Goal: Task Accomplishment & Management: Complete application form

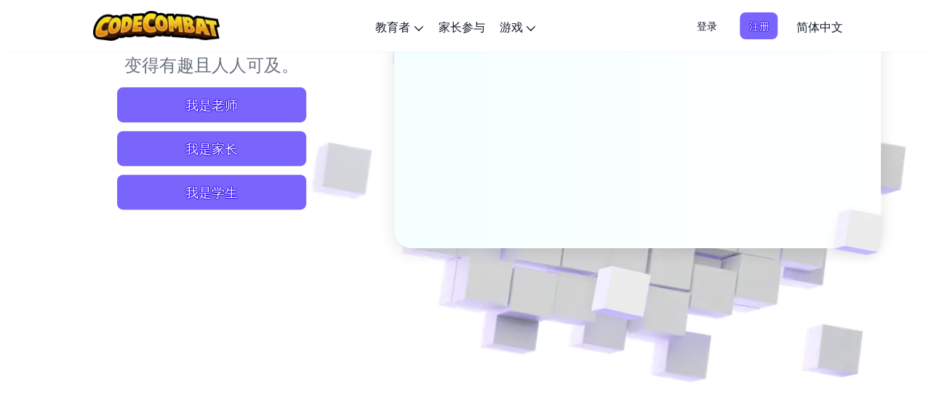
scroll to position [73, 0]
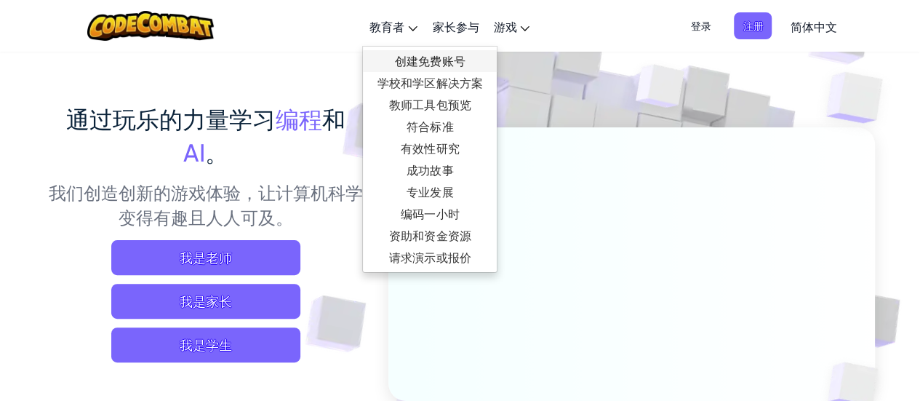
click at [424, 62] on link "创建免费账号" at bounding box center [430, 61] width 134 height 22
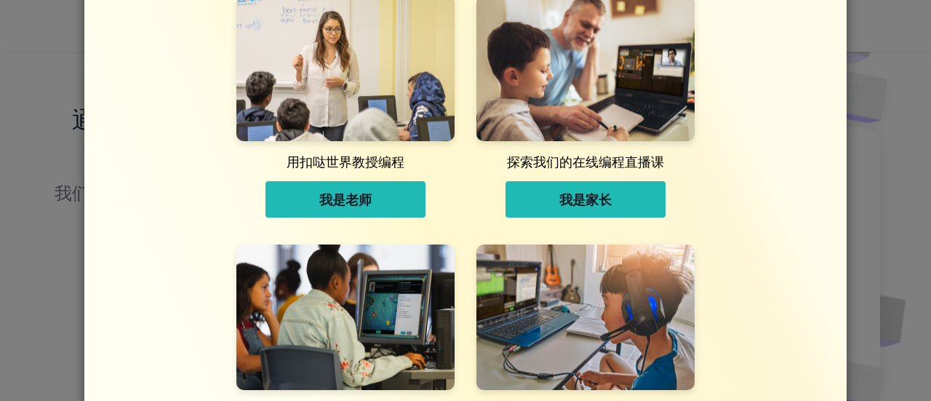
scroll to position [29, 0]
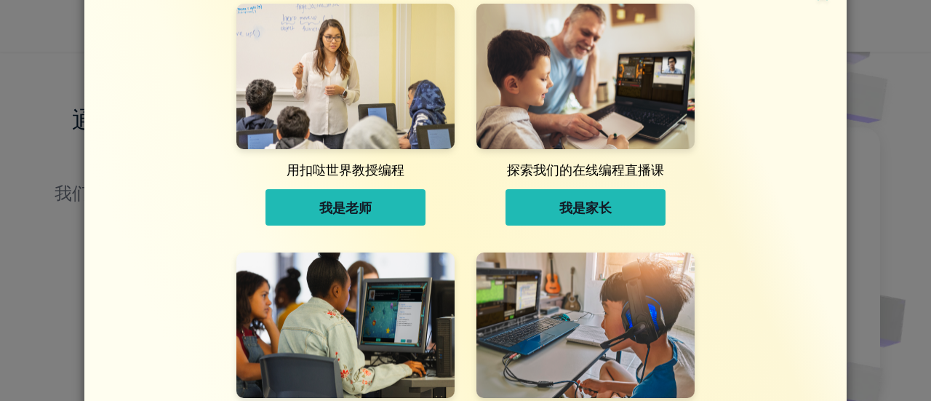
click at [339, 204] on span "我是老师" at bounding box center [345, 207] width 52 height 17
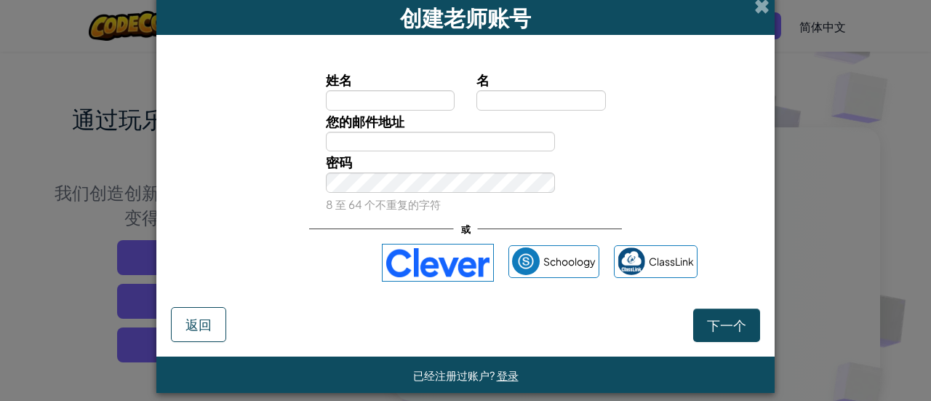
scroll to position [0, 0]
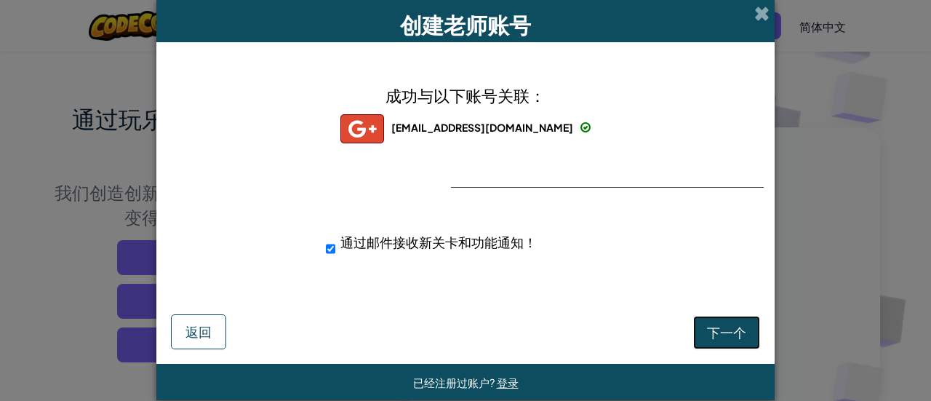
click at [716, 333] on span "下一个" at bounding box center [726, 332] width 39 height 17
select select
select select "United States"
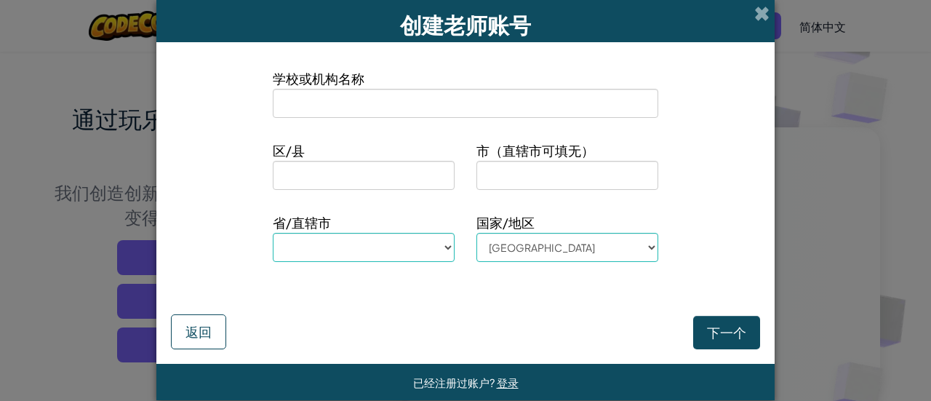
type input "A"
select select
type input "Ai"
select select
type input "Air"
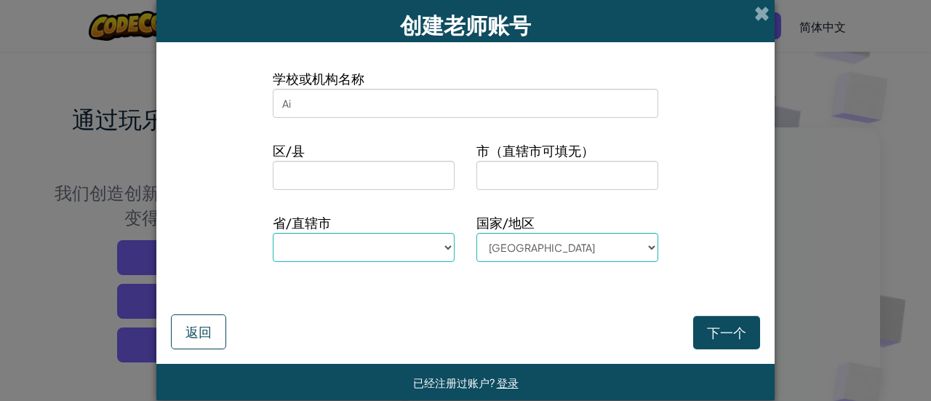
select select
type input "Air"
select select
type input "Air"
select select
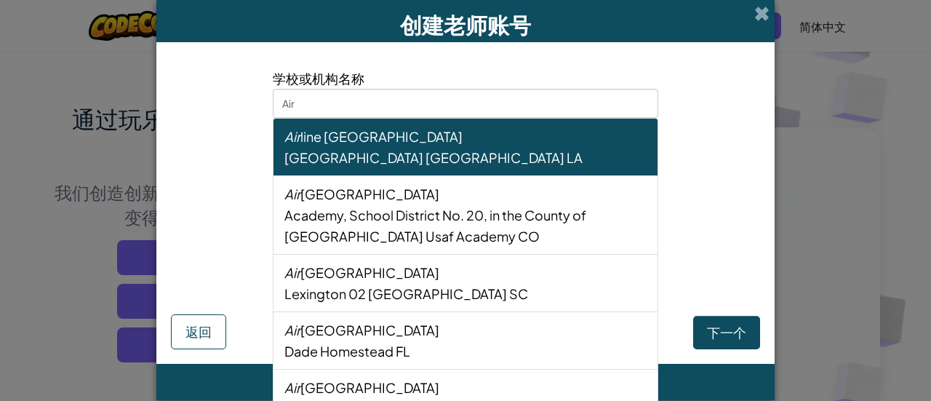
type input "Ai"
select select
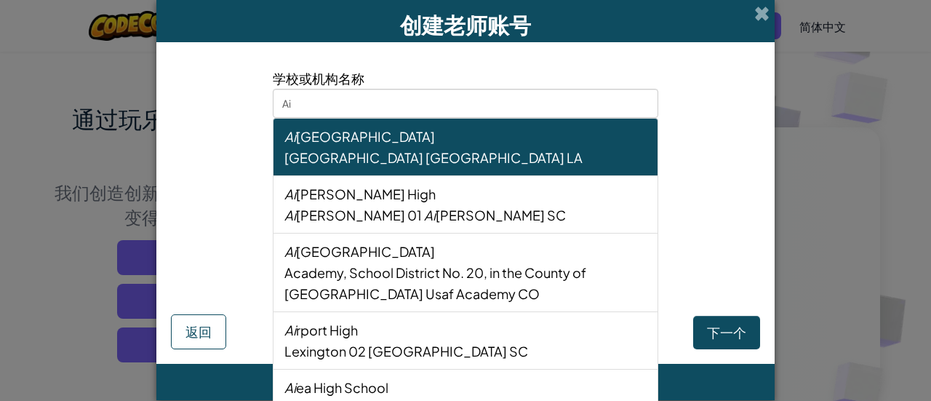
type input "A"
select select
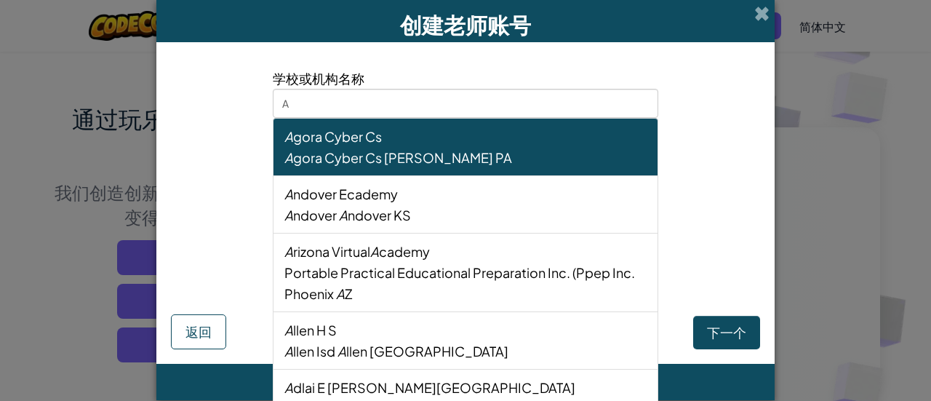
type input "As"
select select
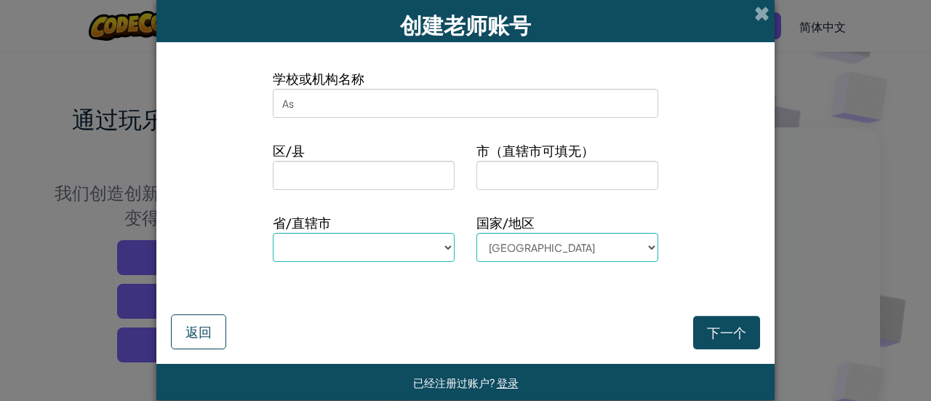
type input "Asi"
select select
type input "Asia"
select select
type input "Asia"
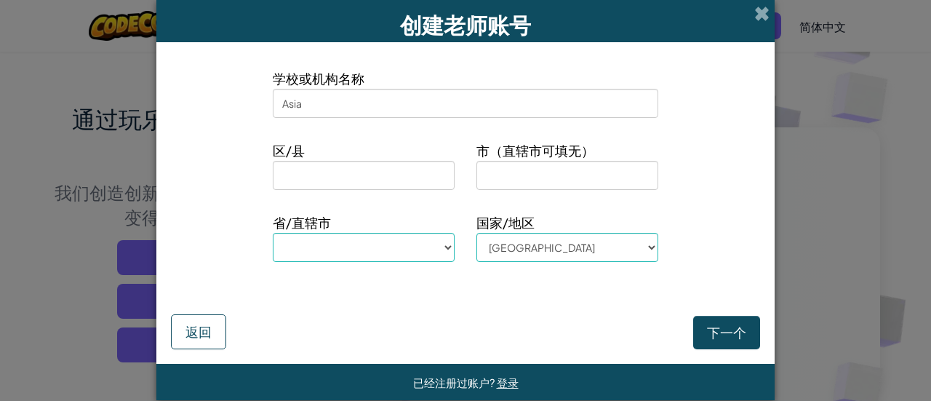
select select
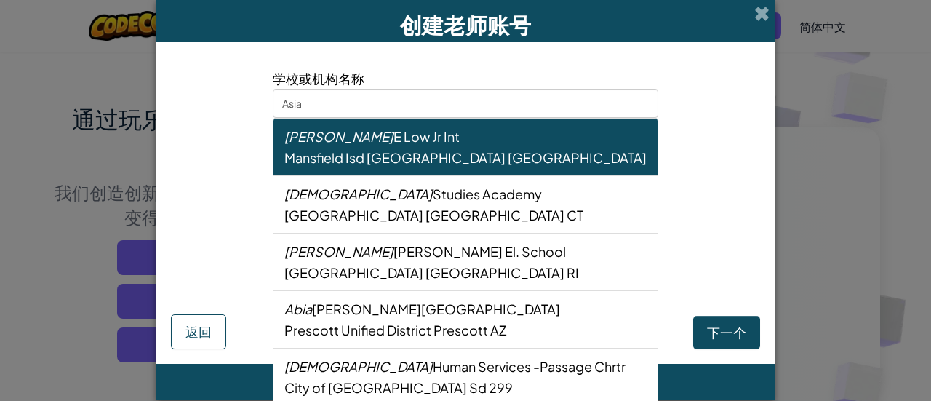
type input "Asia P"
select select
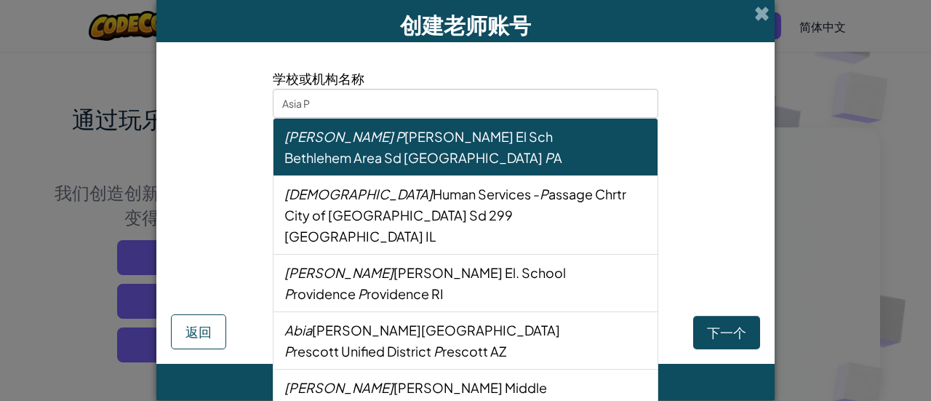
type input "Asia Pa"
select select
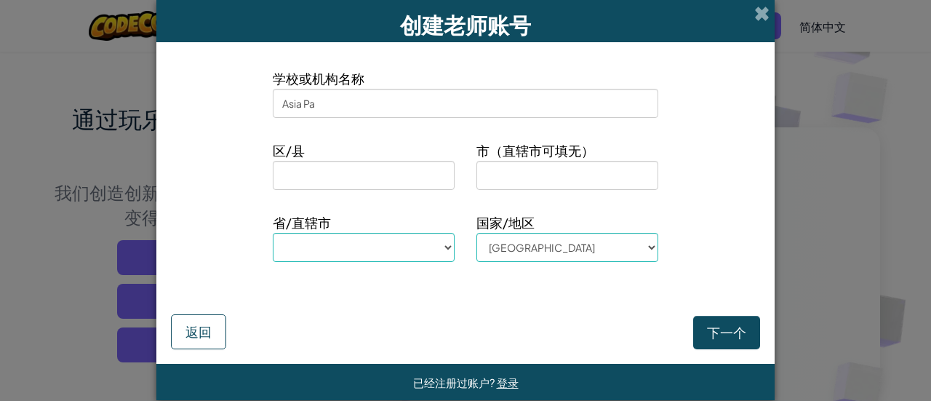
type input "Asia Pas"
select select
type input "Asia Pasi"
select select
type input "Asia Pasic"
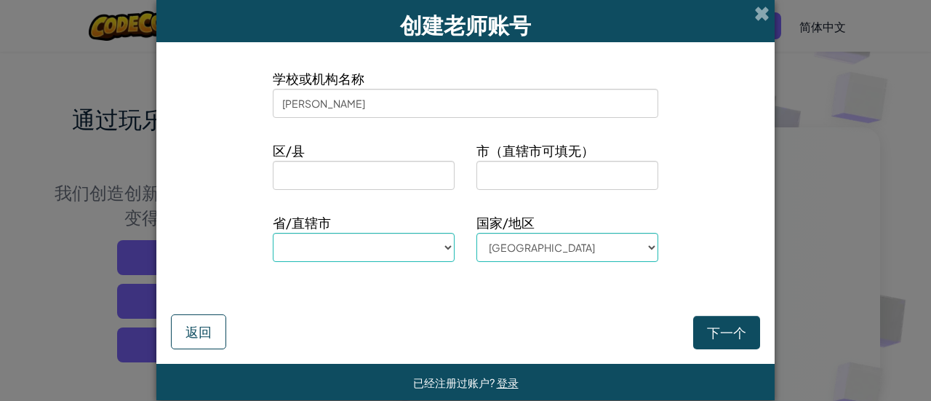
select select
type input "Asia Pasici"
select select
type input "Asia Pasicia"
select select
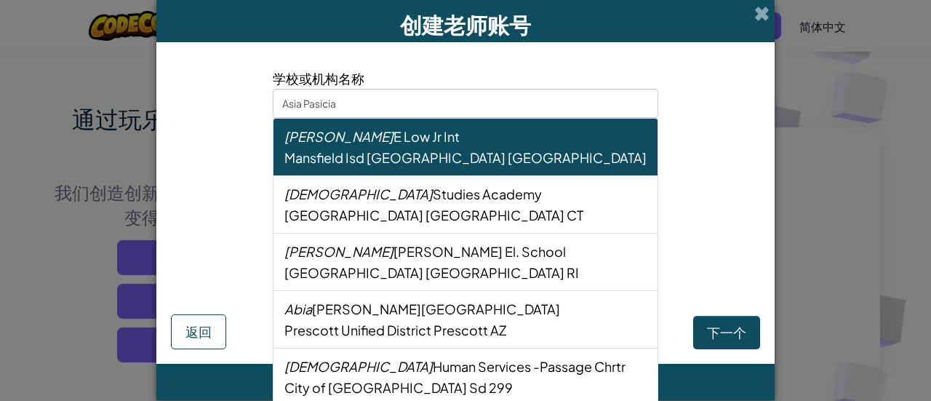
type input "Asia Pasici"
select select
type input "Asia Pasic"
select select
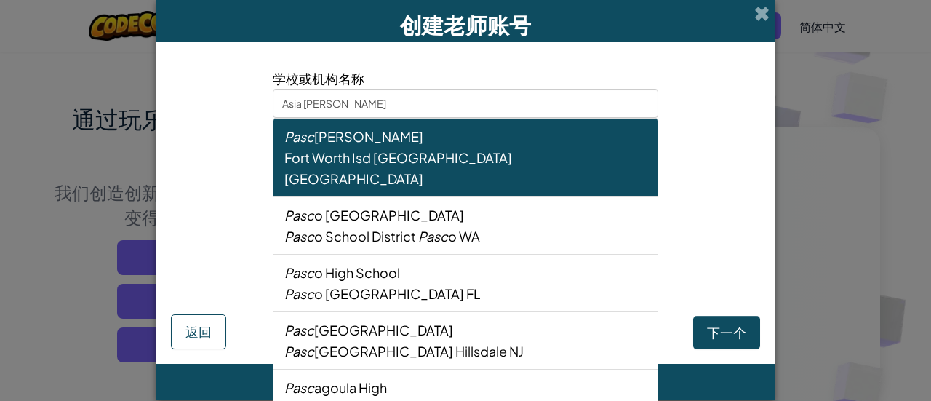
type input "Asia Pasi"
select select
type input "Asia Pas"
select select
type input "Asia Pa"
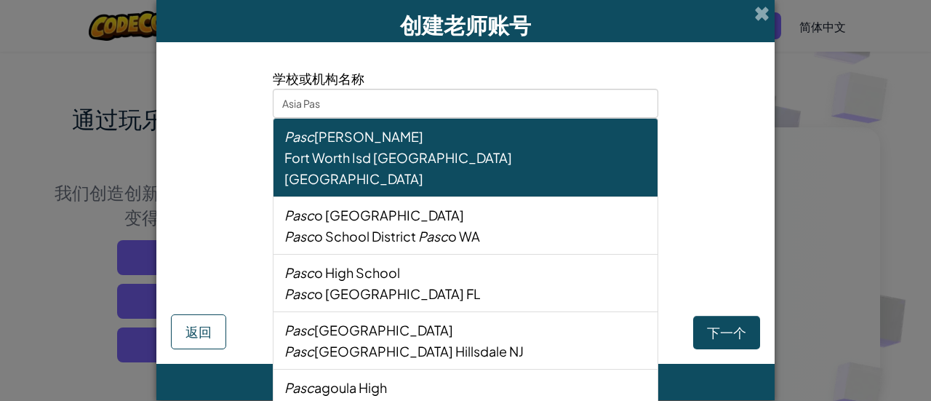
select select
type input "Asia P"
select select
type input "Asia"
select select
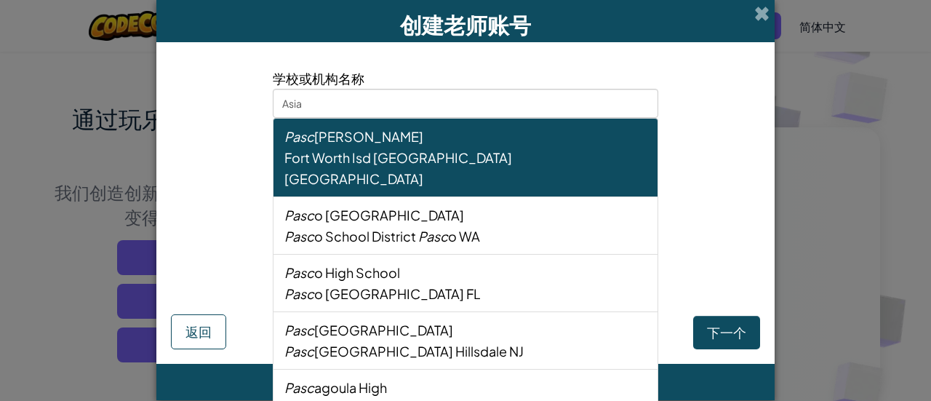
type input "Asia"
select select
type input "Asi"
select select
type input "As"
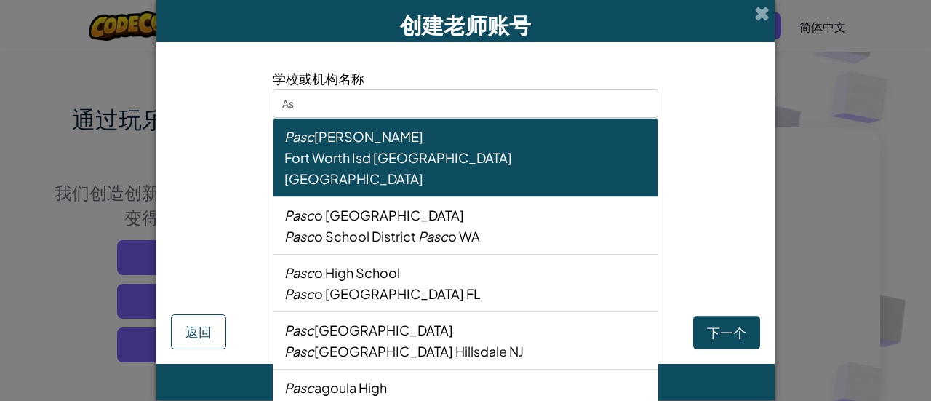
select select
type input "A"
select select
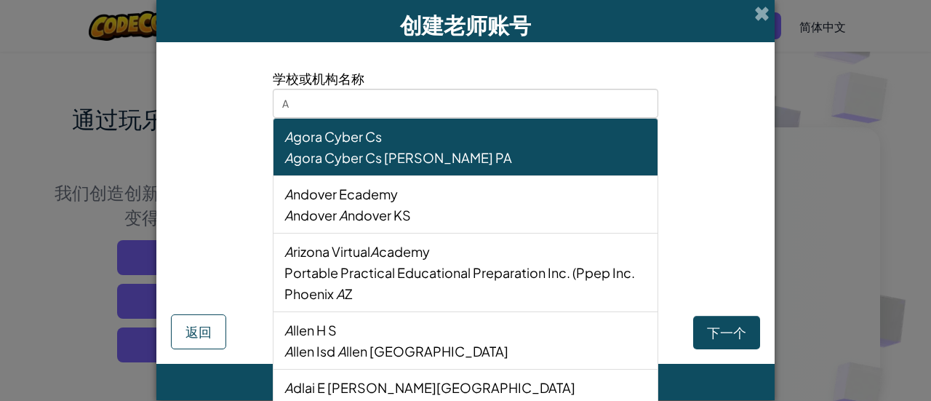
select select
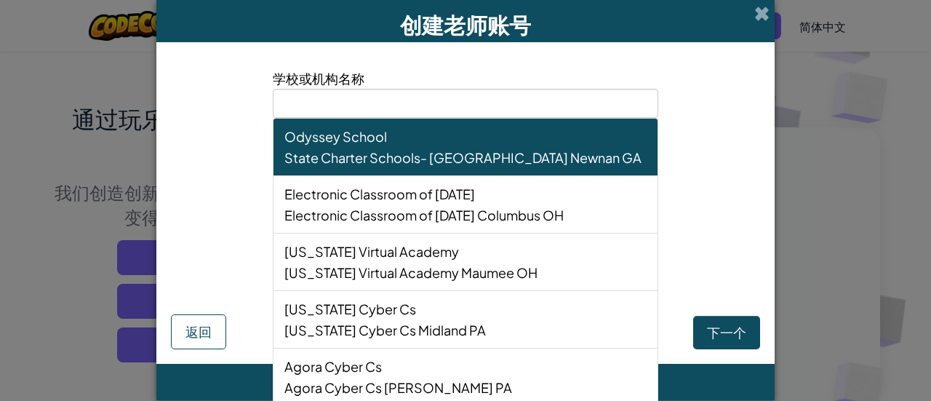
type input "b"
select select
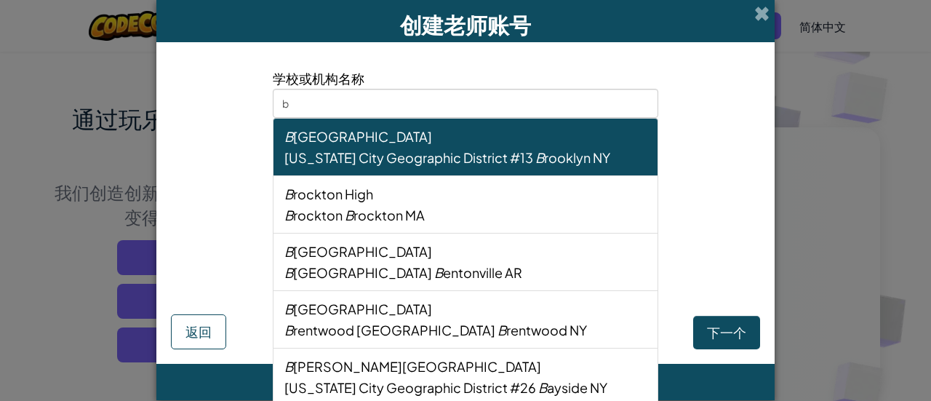
type input "be"
select select
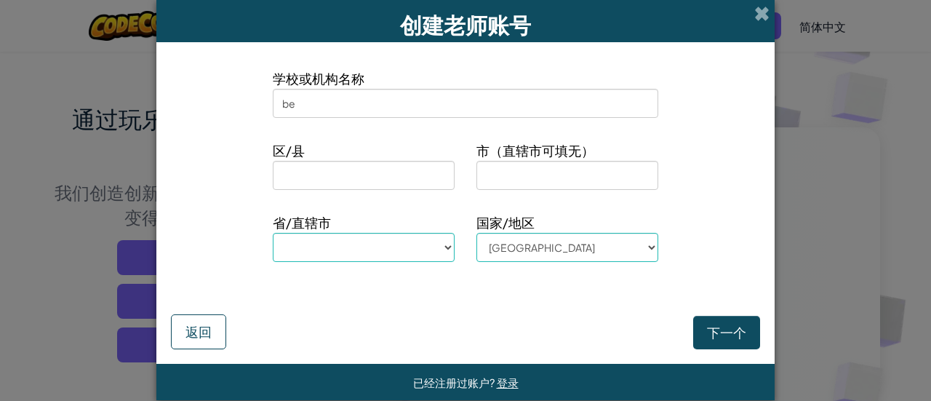
type input "bei"
select select
type input "beij"
select select
type input "beiji"
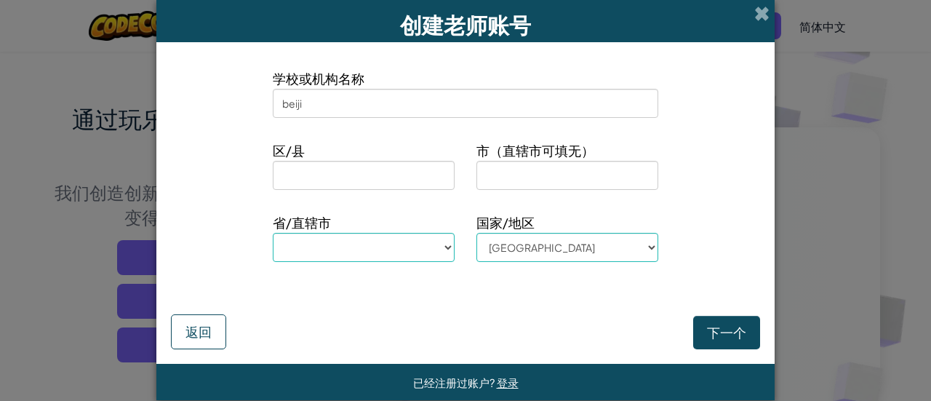
select select
type input "beijin"
select select
type input "beijing"
select select
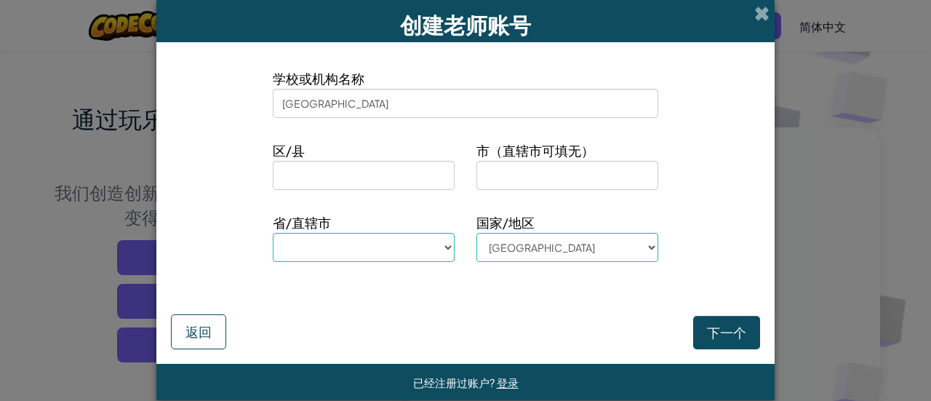
type input "beijing"
select select
type input "beijing a"
select select
type input "beijing as"
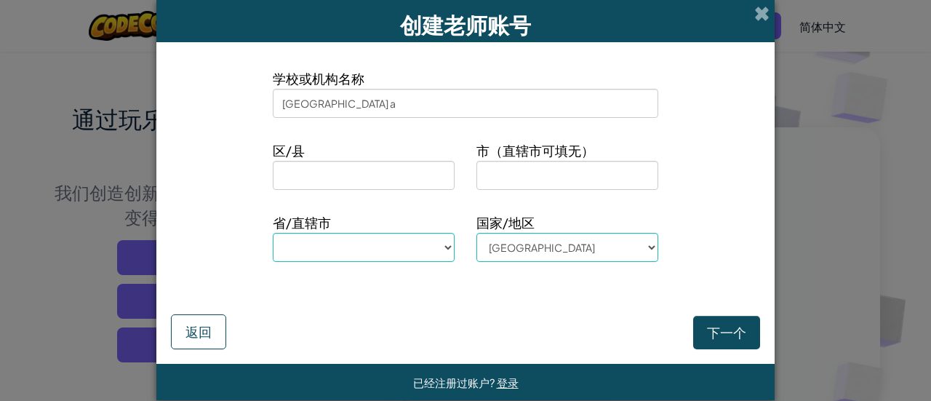
select select
type input "beijing asi"
select select
type input "beijing asia"
select select
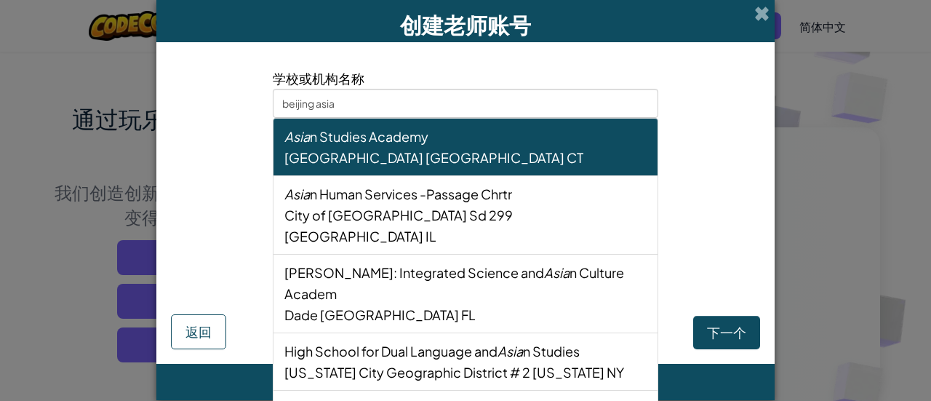
click at [395, 145] on div "Asia n Studies Academy" at bounding box center [465, 136] width 362 height 21
type input "Asian Studies Academy"
type input "Hartford School District"
type input "Hartford"
select select "CT"
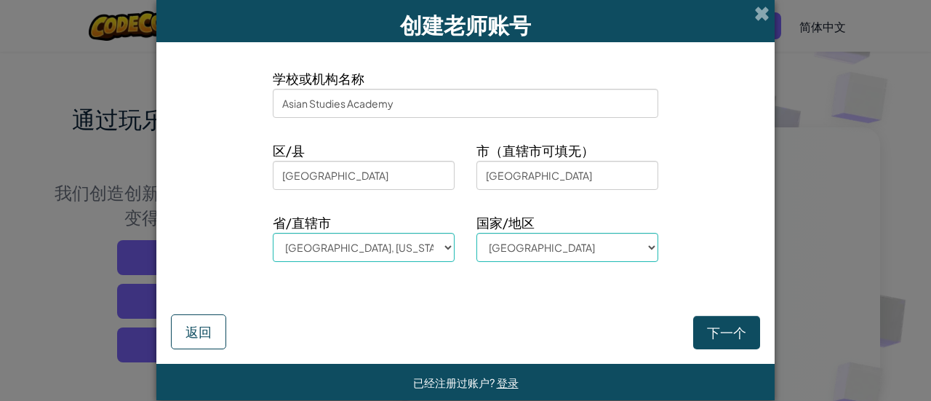
type input "Asian Studies Academy"
click at [719, 334] on button "下一个" at bounding box center [726, 332] width 67 height 33
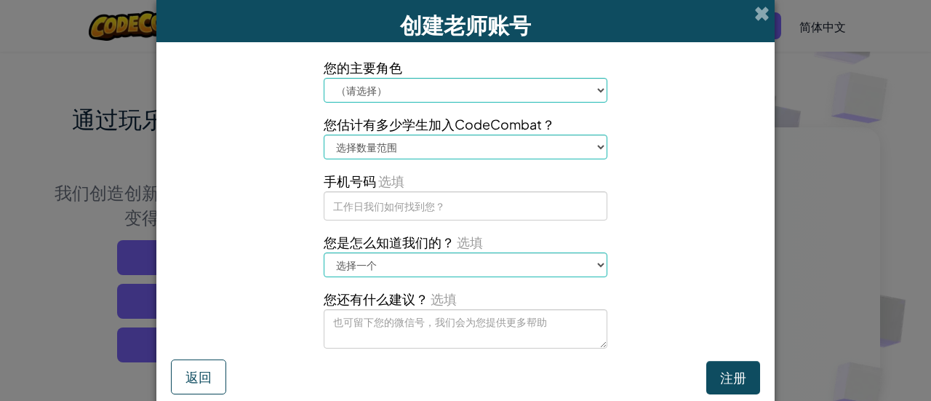
click at [520, 99] on select "（请选择） 学校/机构 家长 其它 老师 顾问 主管" at bounding box center [466, 90] width 284 height 25
select select "Teacher"
click at [324, 78] on select "（请选择） 学校/机构 家长 其它 老师 顾问 主管" at bounding box center [466, 90] width 284 height 25
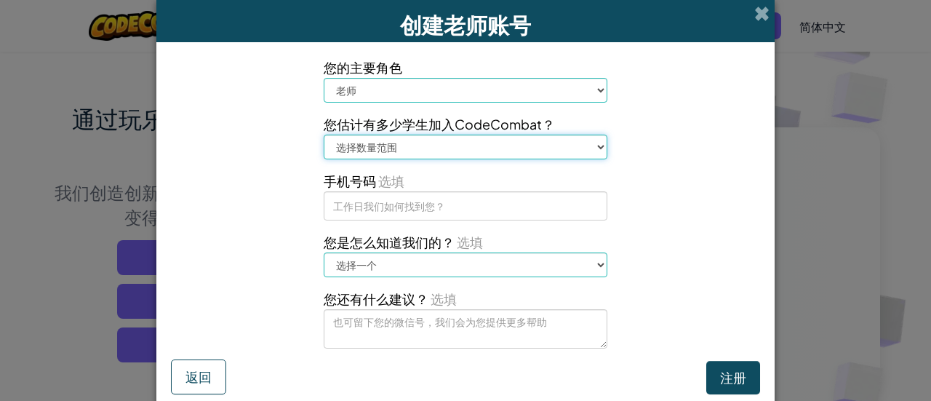
click at [443, 148] on select "选择数量范围 1-10 11-50 51-100 101-200 201-500 501-1000 1000+" at bounding box center [466, 147] width 284 height 25
select select "51-100"
click at [324, 135] on select "选择数量范围 1-10 11-50 51-100 101-200 201-500 501-1000 1000+" at bounding box center [466, 147] width 284 height 25
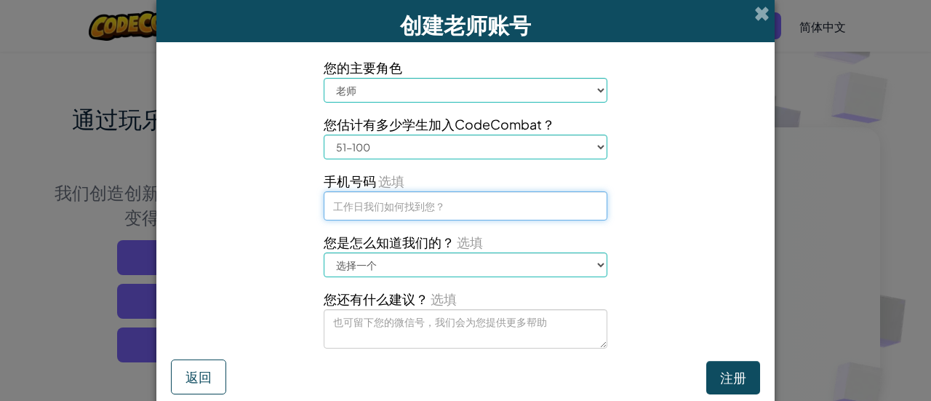
click at [394, 206] on input at bounding box center [466, 205] width 284 height 29
type input "3103101920"
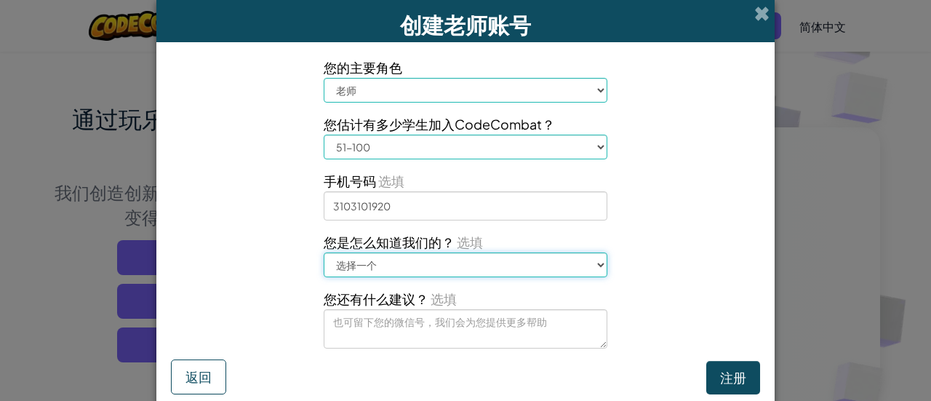
click at [438, 266] on select "选择一个 展会 比赛 老师 百度 学生 知乎 家长 其他" at bounding box center [466, 264] width 284 height 25
select select "Code.org/Hour of Code"
click at [324, 252] on select "选择一个 展会 比赛 老师 百度 学生 知乎 家长 其他" at bounding box center [466, 264] width 284 height 25
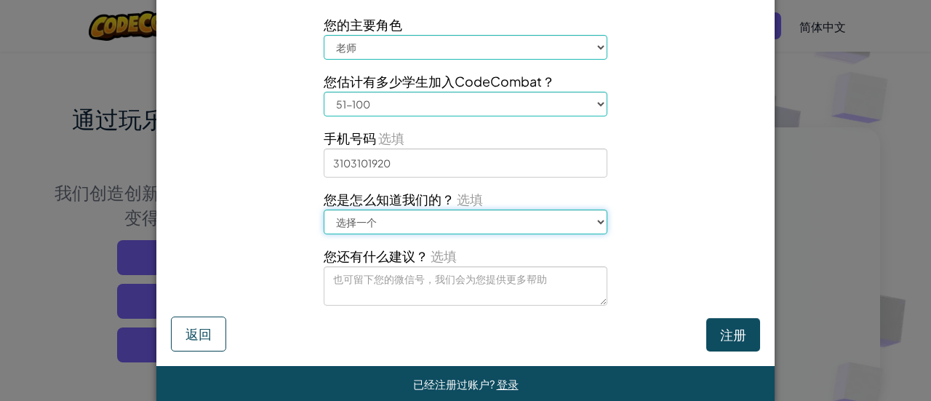
scroll to position [65, 0]
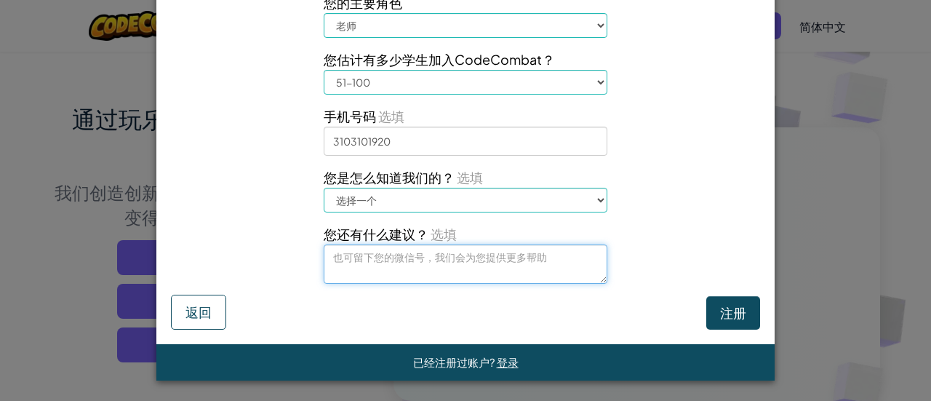
click at [470, 261] on textarea at bounding box center [466, 263] width 284 height 39
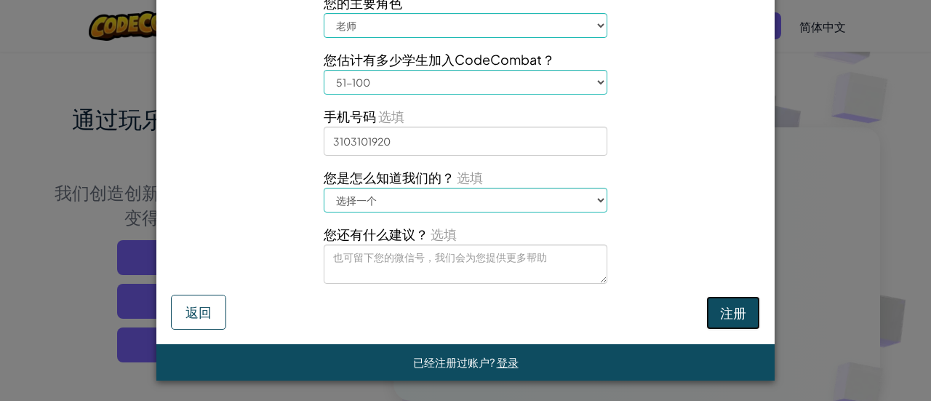
click at [727, 314] on button "注册" at bounding box center [733, 312] width 54 height 33
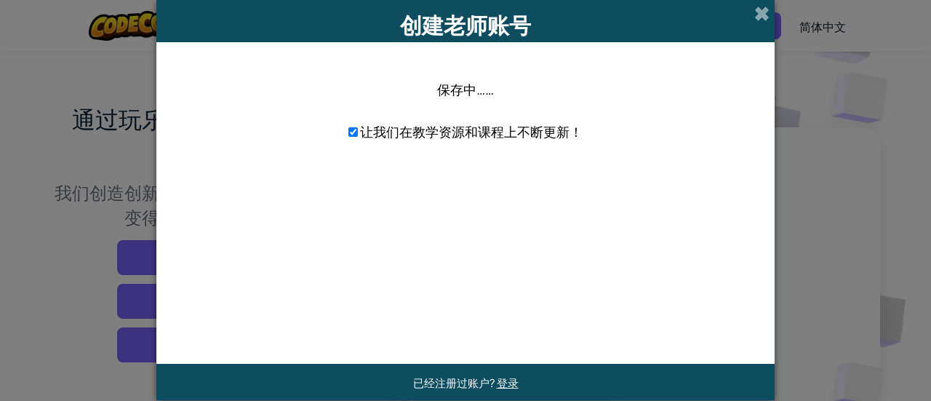
scroll to position [0, 0]
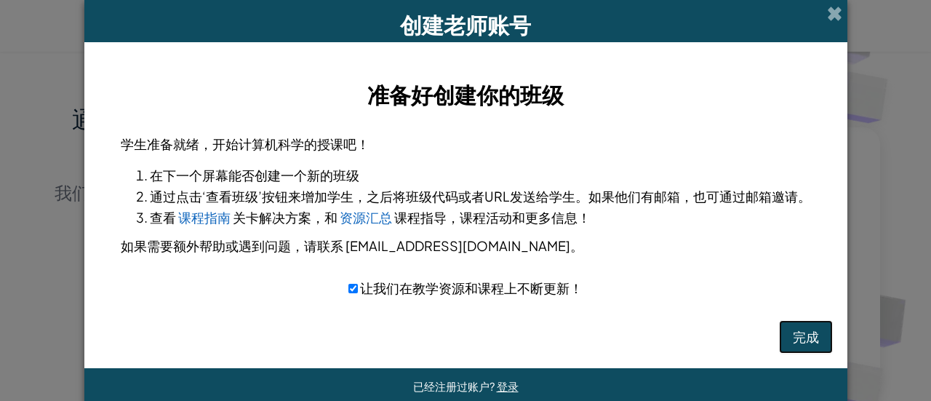
click at [793, 337] on button "完成" at bounding box center [806, 336] width 54 height 33
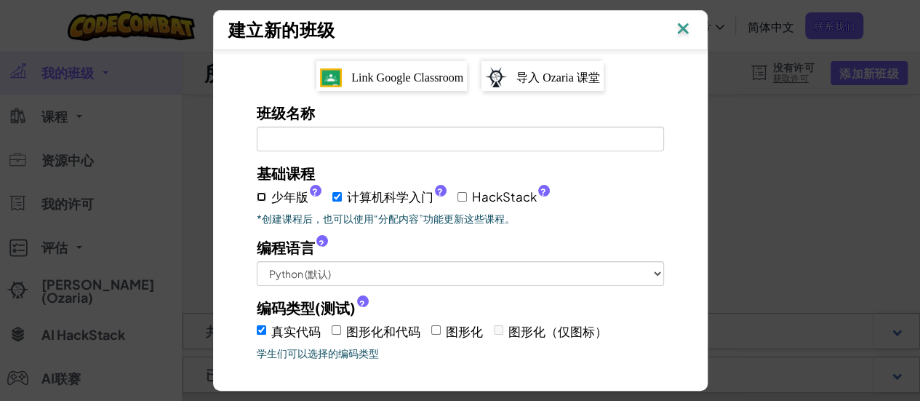
click at [259, 193] on input "少年版 ?" at bounding box center [261, 196] width 9 height 9
checkbox input "true"
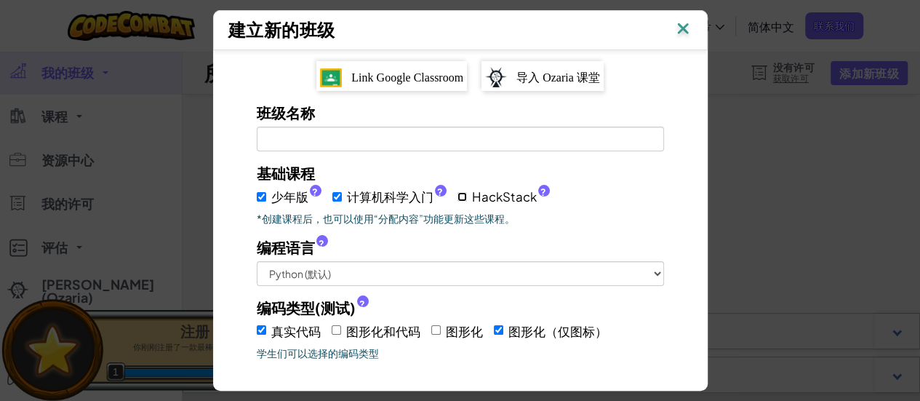
click at [457, 196] on input "HackStack ?" at bounding box center [461, 196] width 9 height 9
checkbox input "true"
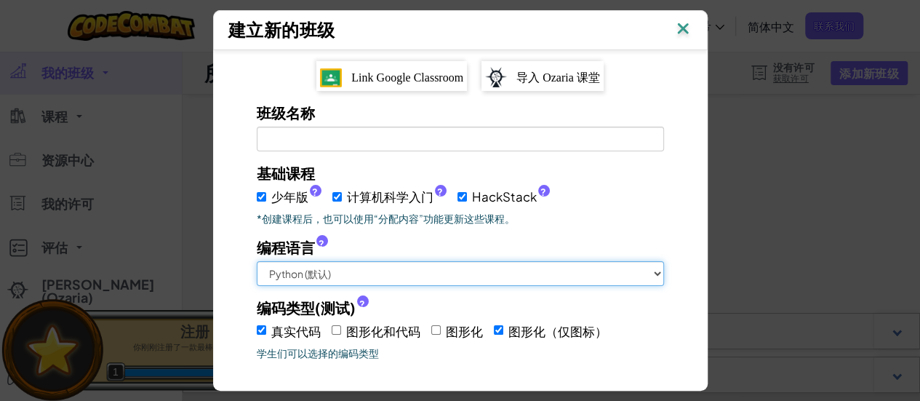
click at [438, 281] on select "Python (默认) JavaScript C++ Java (测试)" at bounding box center [460, 273] width 407 height 25
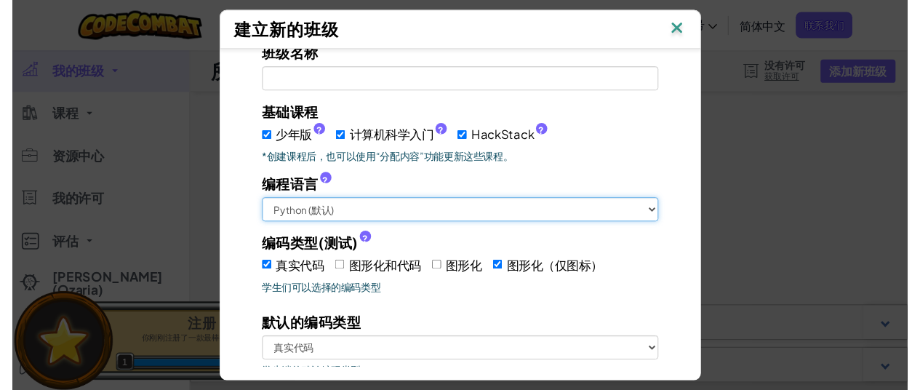
scroll to position [145, 0]
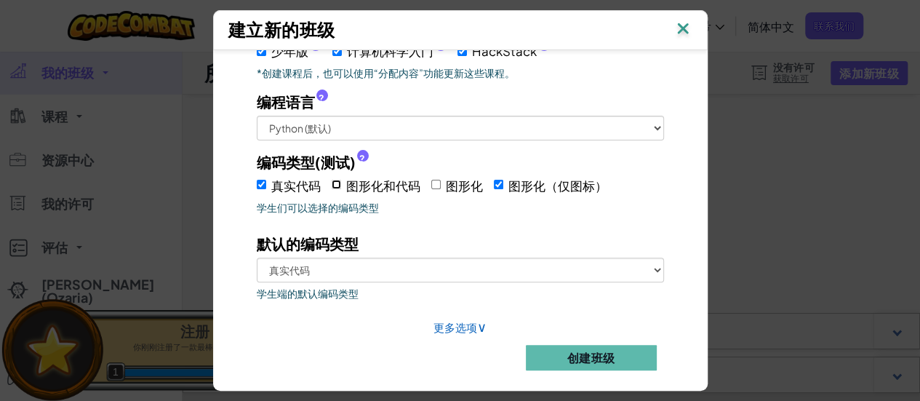
click at [332, 183] on input "图形化和代码" at bounding box center [336, 184] width 9 height 9
checkbox input "true"
click at [431, 183] on input "图形化" at bounding box center [435, 184] width 9 height 9
checkbox input "true"
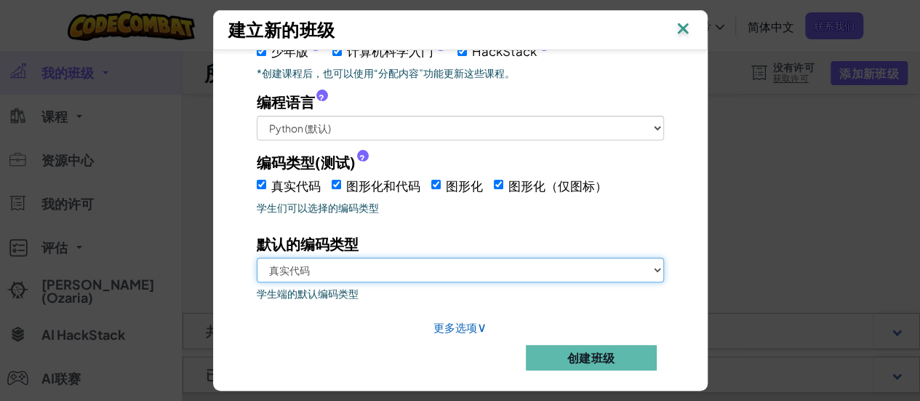
click at [435, 272] on select "真实代码 图形化和代码 图形化 图形化（仅图标）" at bounding box center [460, 269] width 407 height 25
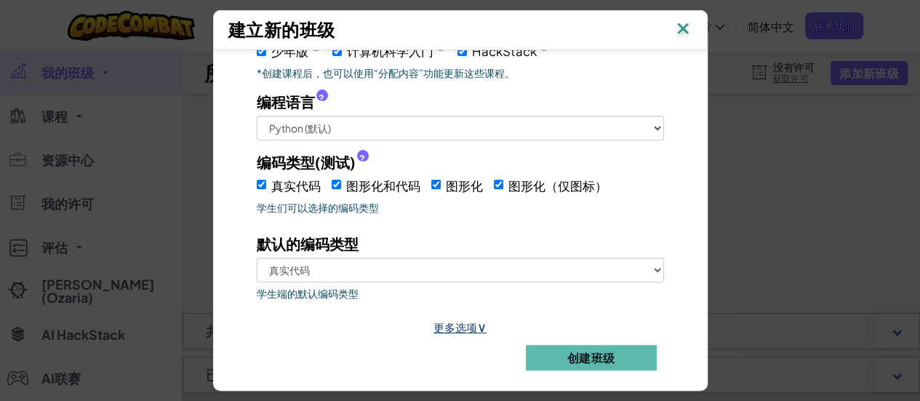
click at [478, 324] on span "∨" at bounding box center [481, 326] width 9 height 17
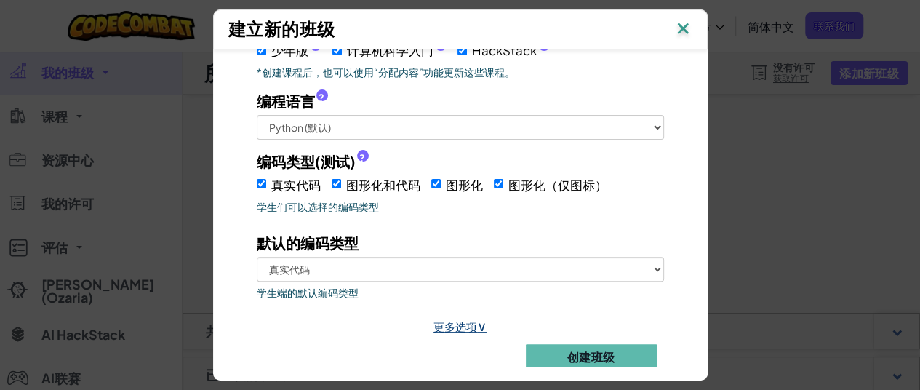
select select
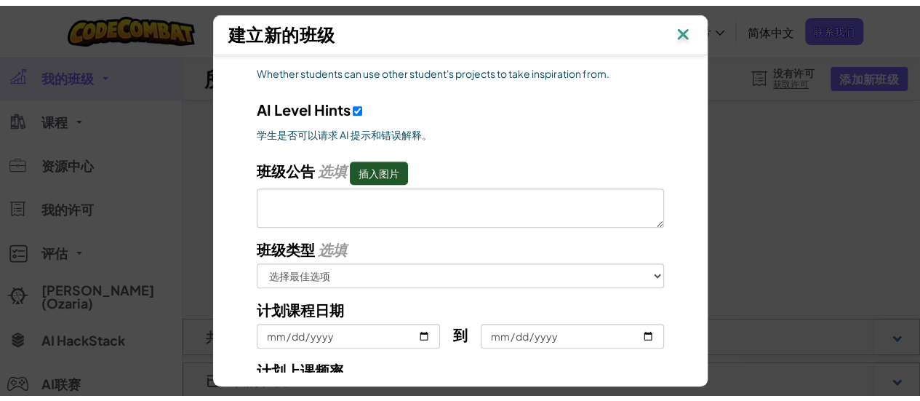
scroll to position [744, 0]
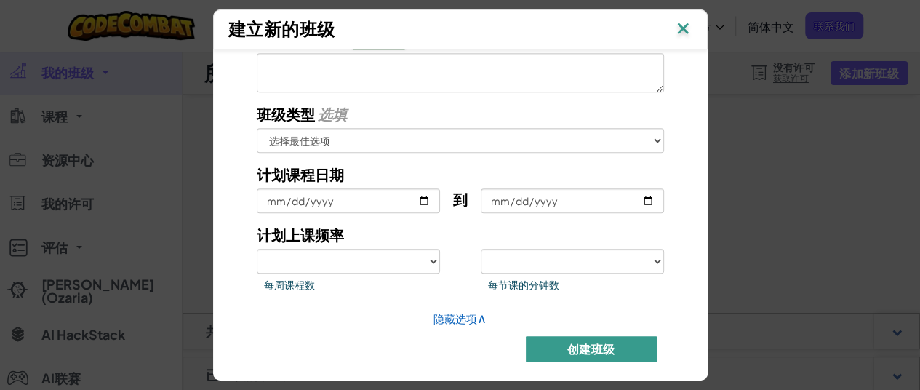
click at [583, 340] on button "创建班级" at bounding box center [591, 348] width 131 height 25
select select
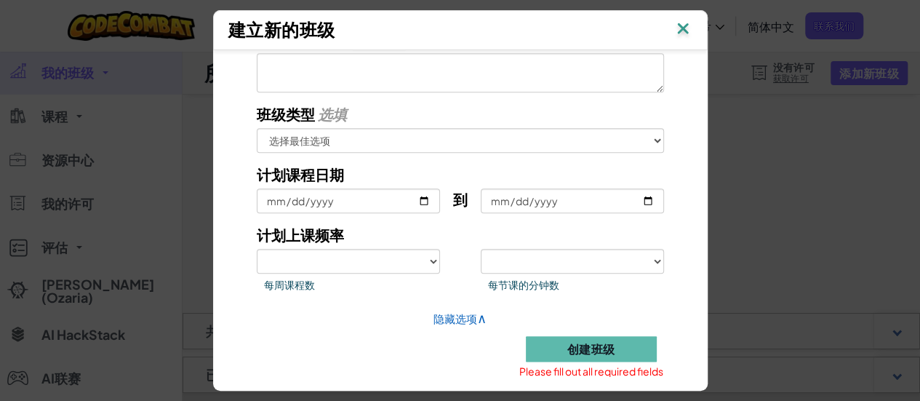
click at [686, 31] on img at bounding box center [682, 30] width 19 height 22
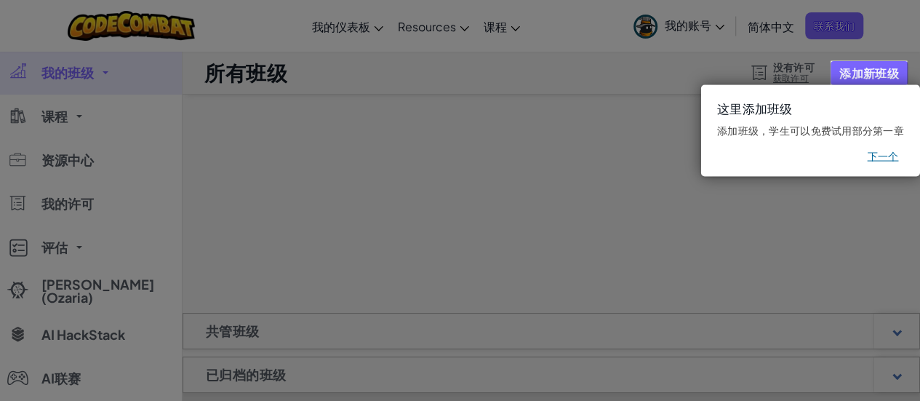
click at [880, 159] on button "下一个" at bounding box center [882, 156] width 31 height 15
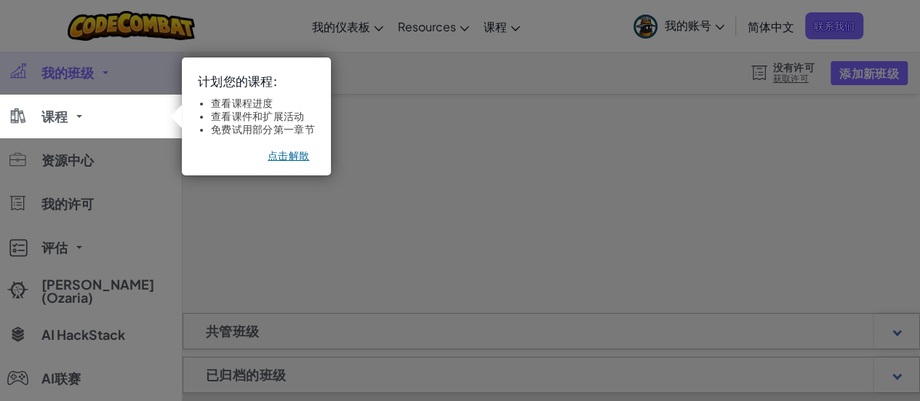
click at [284, 152] on button "点击解散" at bounding box center [288, 155] width 41 height 15
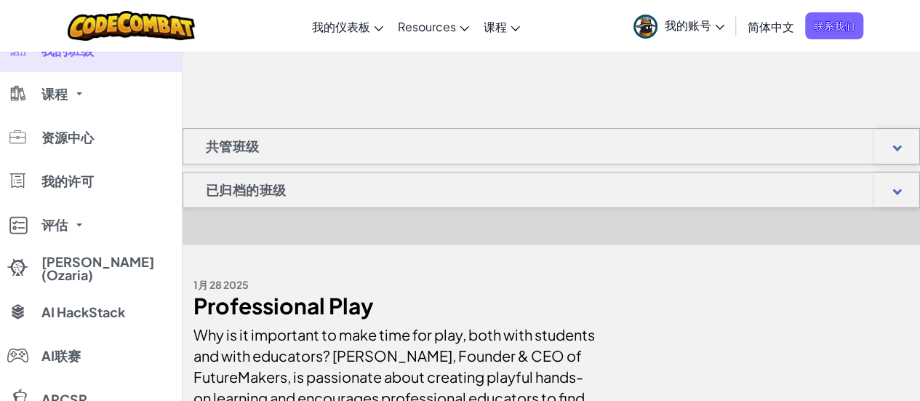
scroll to position [0, 0]
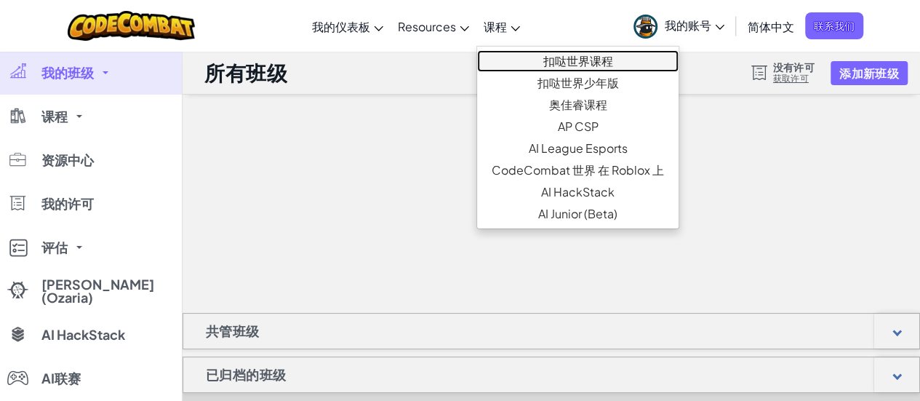
click at [579, 62] on link "扣哒世界课程" at bounding box center [577, 61] width 201 height 22
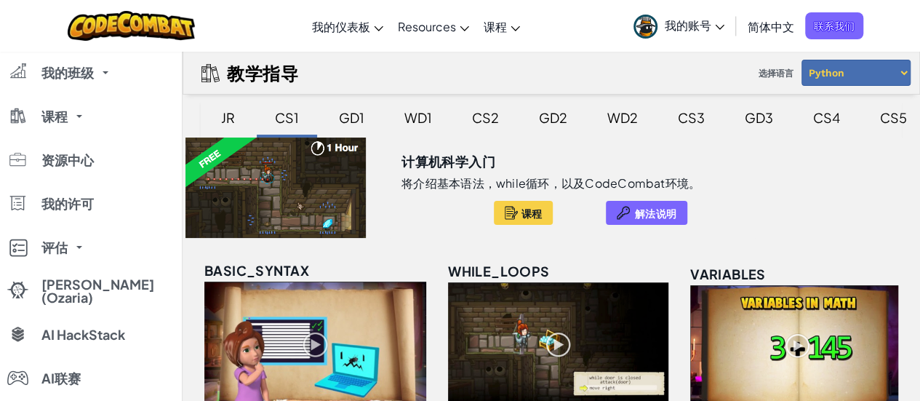
click at [762, 31] on span "简体中文" at bounding box center [770, 26] width 47 height 15
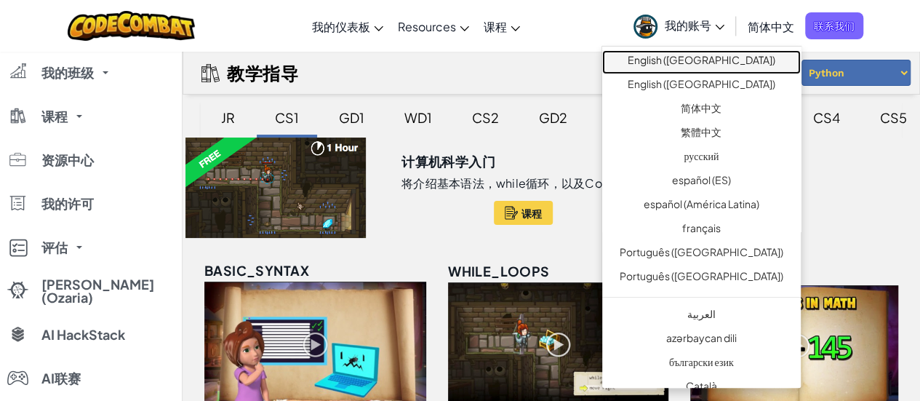
click at [721, 59] on link "English ([GEOGRAPHIC_DATA])" at bounding box center [701, 62] width 199 height 24
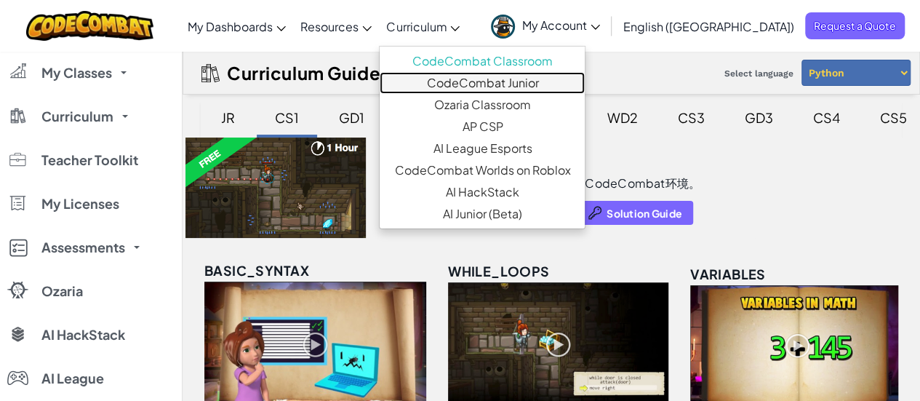
click at [505, 84] on link "CodeCombat Junior" at bounding box center [482, 83] width 205 height 22
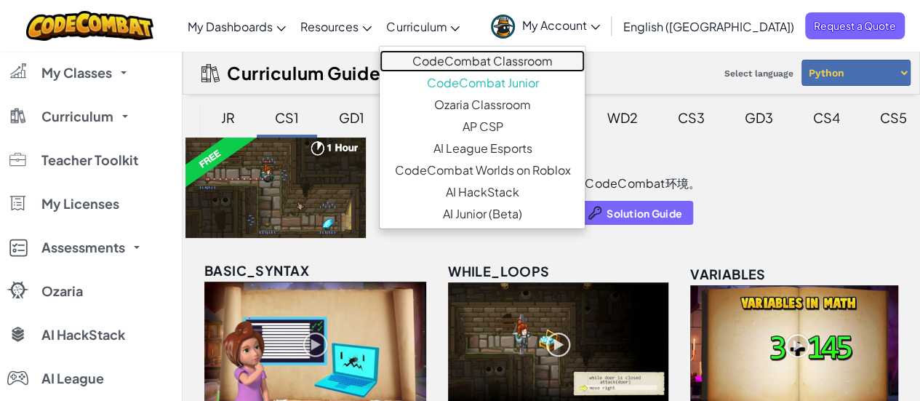
click at [525, 63] on link "CodeCombat Classroom" at bounding box center [482, 61] width 205 height 22
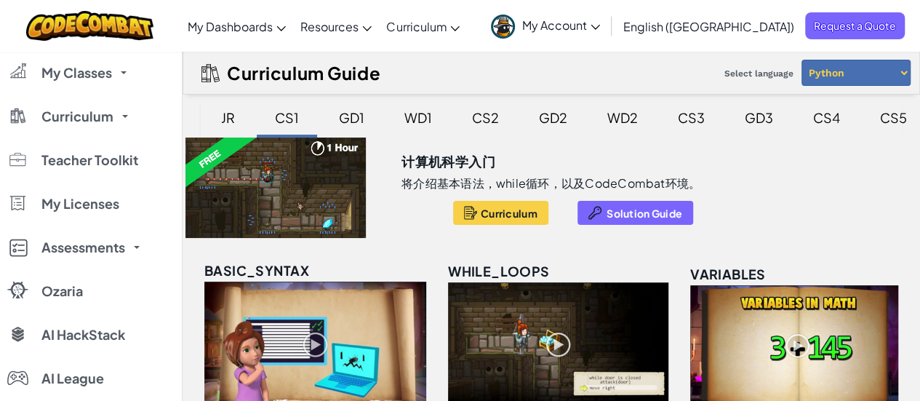
click at [233, 116] on div "JR" at bounding box center [228, 117] width 43 height 34
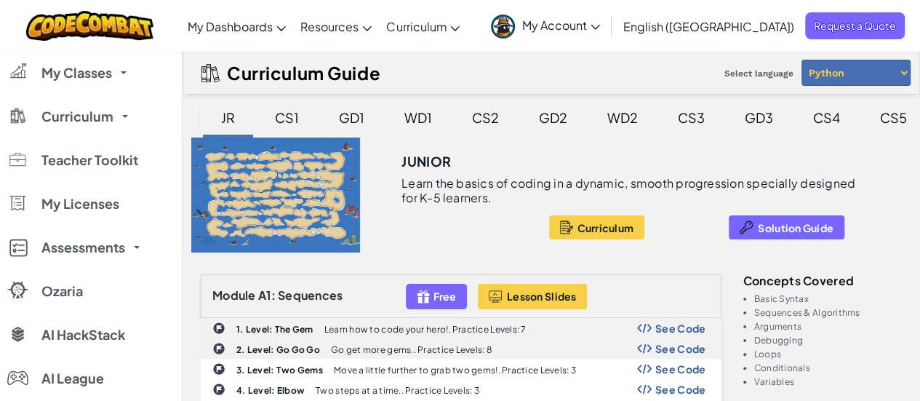
click at [292, 116] on div "CS1" at bounding box center [286, 117] width 53 height 34
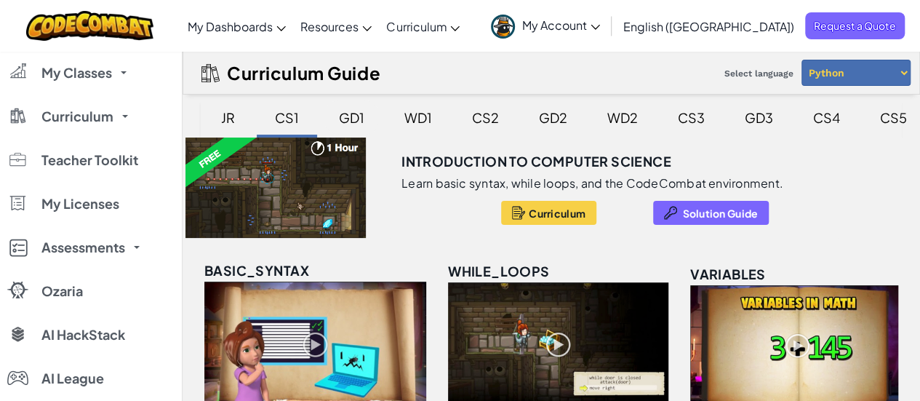
click at [358, 116] on div "GD1" at bounding box center [351, 117] width 55 height 34
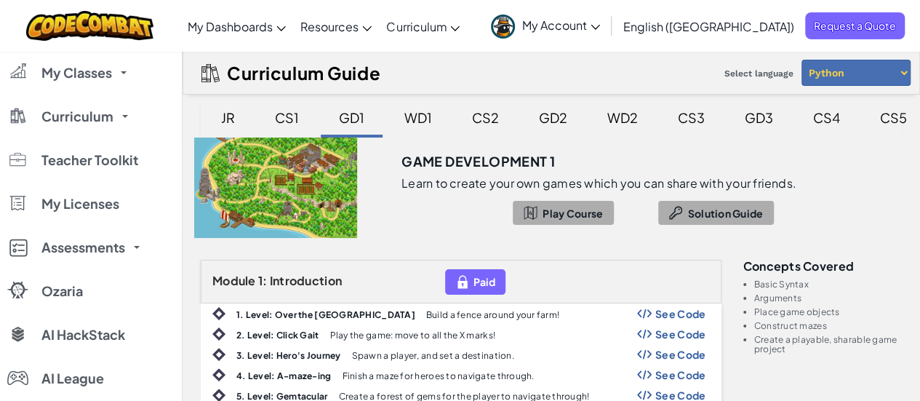
click at [410, 115] on div "WD1" at bounding box center [418, 117] width 57 height 34
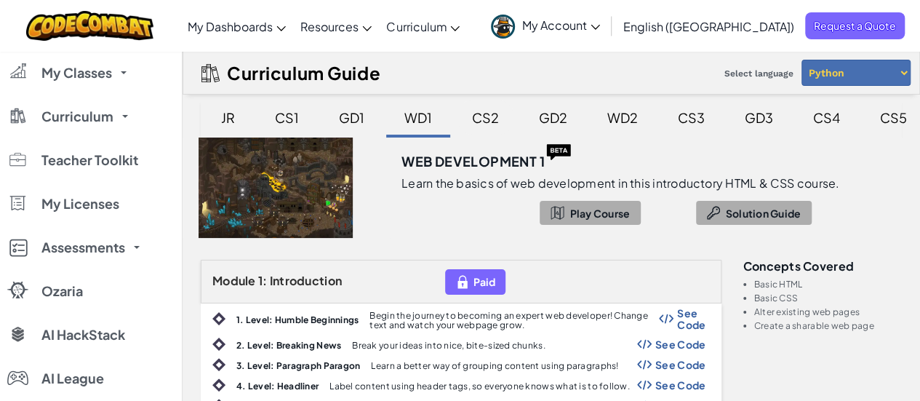
click at [483, 119] on div "CS2" at bounding box center [485, 117] width 56 height 34
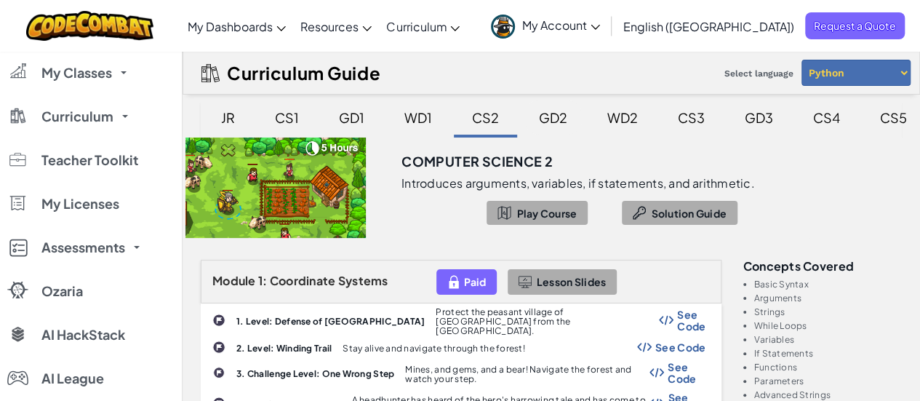
click at [548, 119] on div "GD2" at bounding box center [552, 117] width 57 height 34
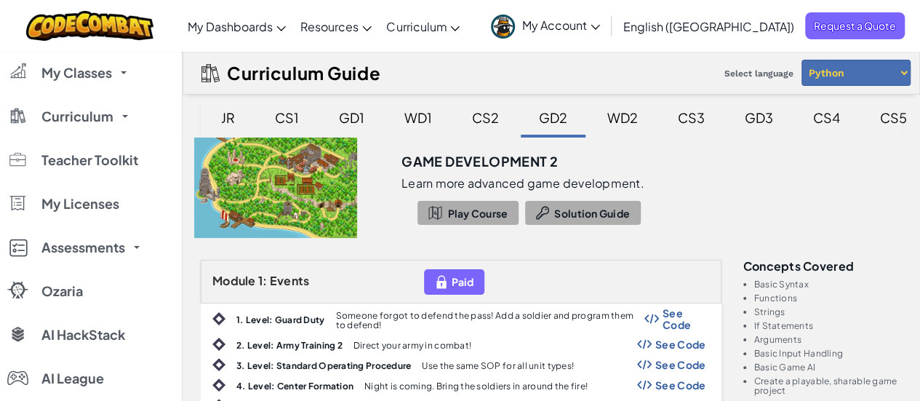
click at [621, 120] on div "WD2" at bounding box center [623, 117] width 60 height 34
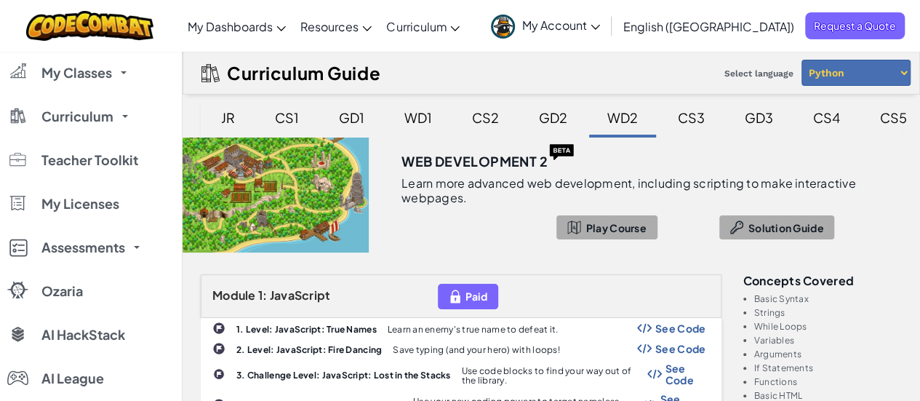
click at [419, 117] on div "WD1" at bounding box center [418, 117] width 57 height 34
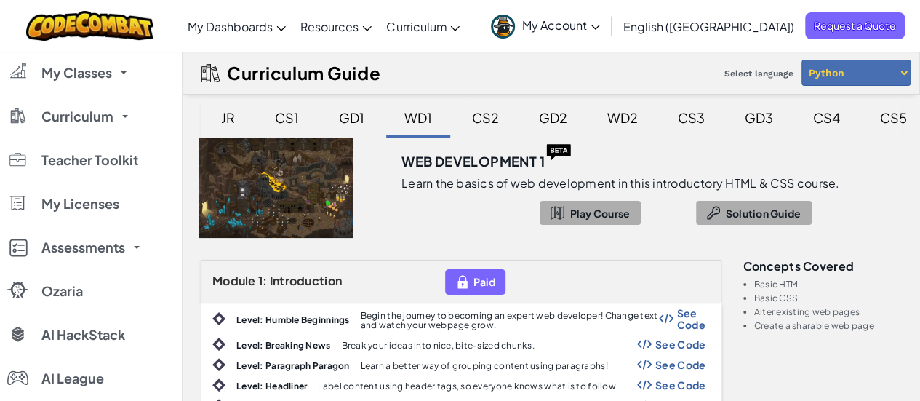
click at [484, 116] on div "CS2" at bounding box center [485, 117] width 56 height 34
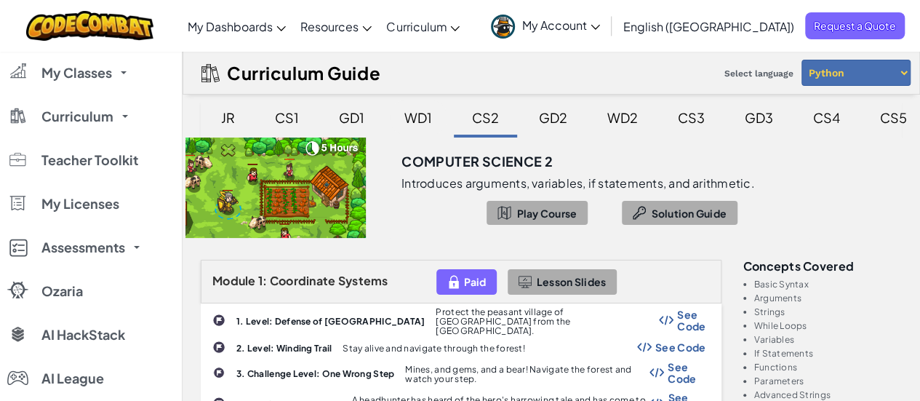
click at [420, 121] on div "WD1" at bounding box center [418, 117] width 57 height 34
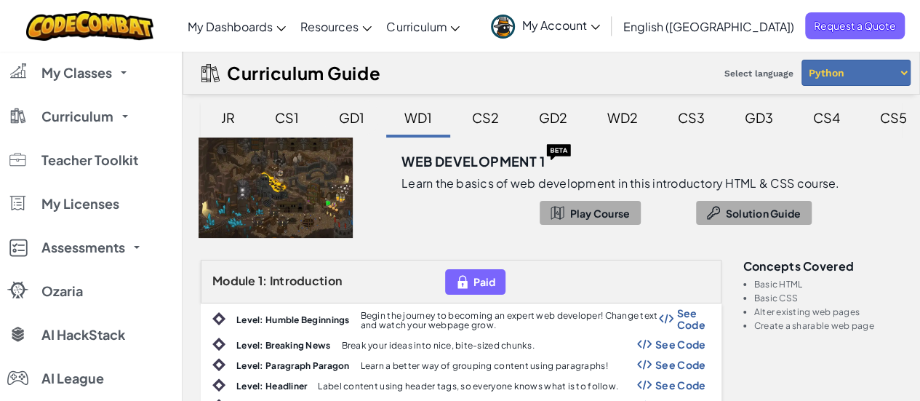
click at [349, 119] on div "GD1" at bounding box center [351, 117] width 55 height 34
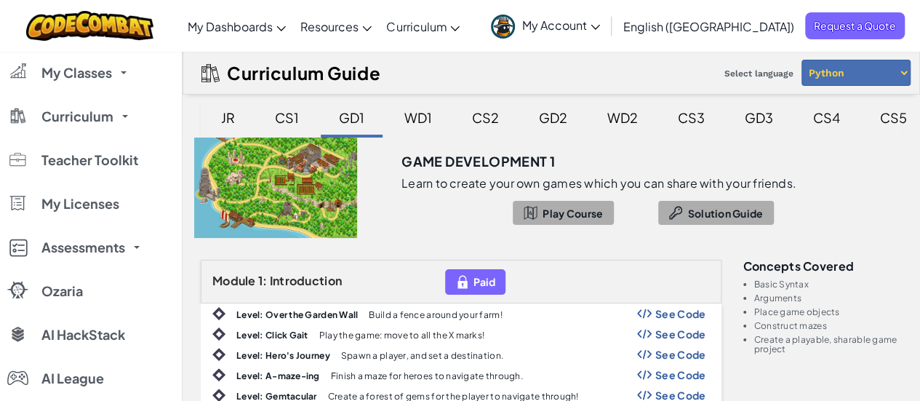
click at [284, 119] on div "CS1" at bounding box center [286, 117] width 53 height 34
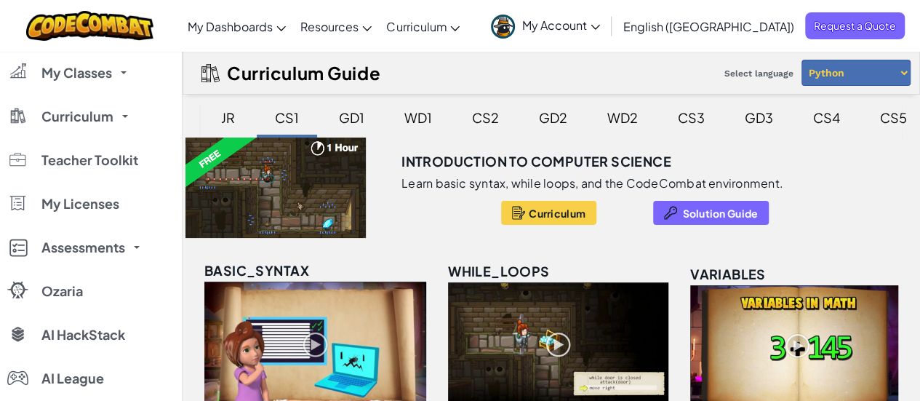
click at [225, 119] on div "JR" at bounding box center [228, 117] width 43 height 34
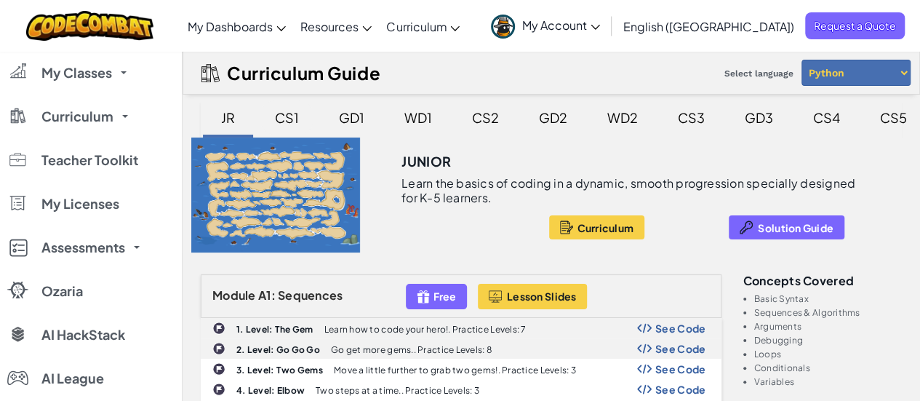
click at [288, 117] on div "CS1" at bounding box center [286, 117] width 53 height 34
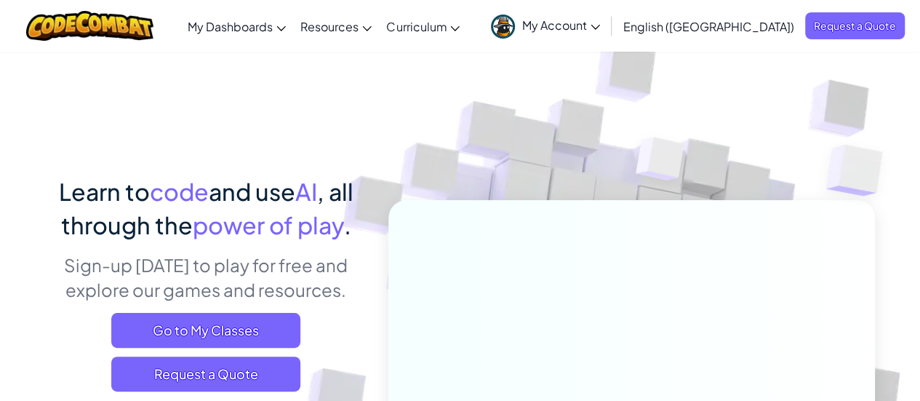
click at [600, 27] on span "My Account" at bounding box center [561, 24] width 78 height 15
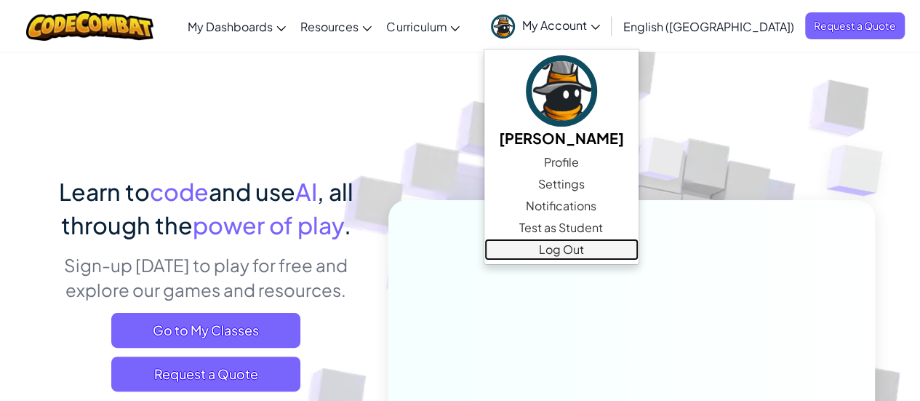
click at [638, 248] on link "Log Out" at bounding box center [561, 249] width 154 height 22
